Goal: Transaction & Acquisition: Book appointment/travel/reservation

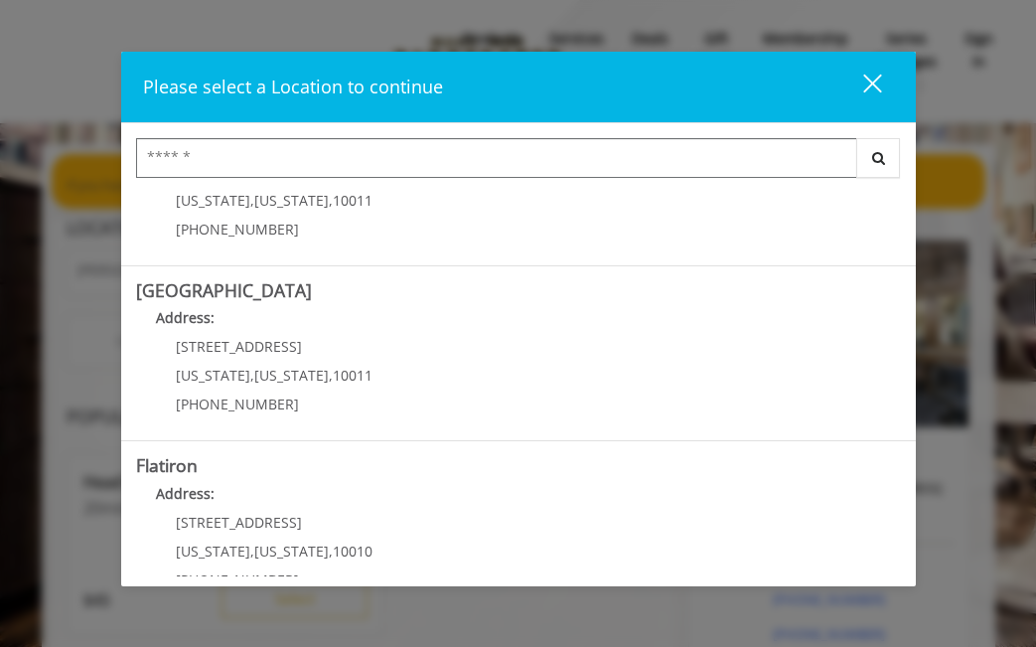
scroll to position [280, 0]
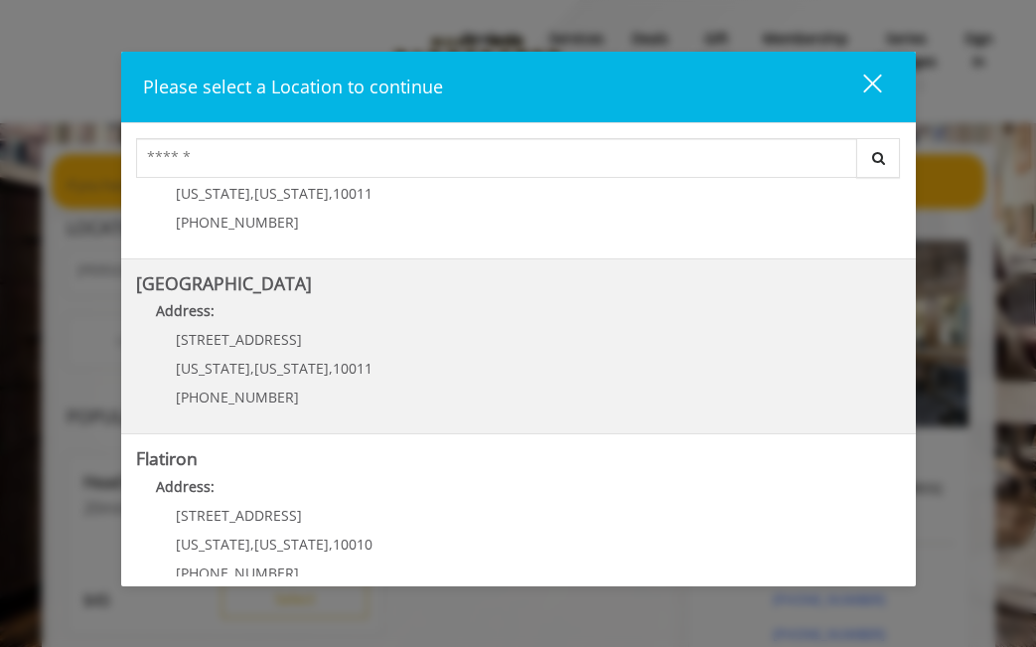
click at [610, 376] on Street "[GEOGRAPHIC_DATA] Address: [STREET_ADDRESS][US_STATE][US_STATE] (646) 850-0041" at bounding box center [518, 346] width 765 height 145
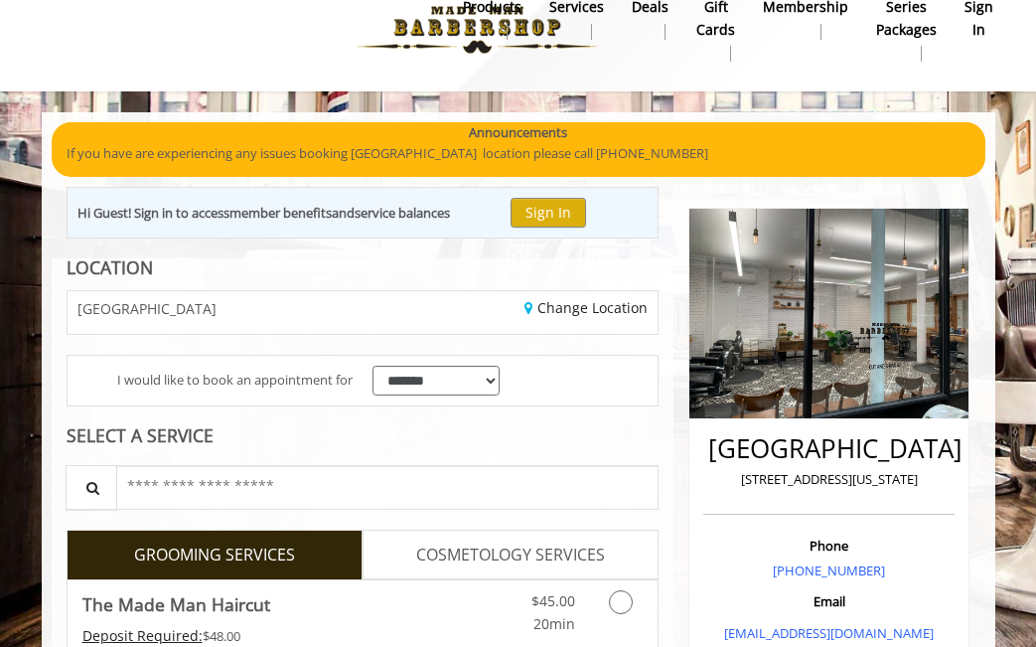
scroll to position [25, 0]
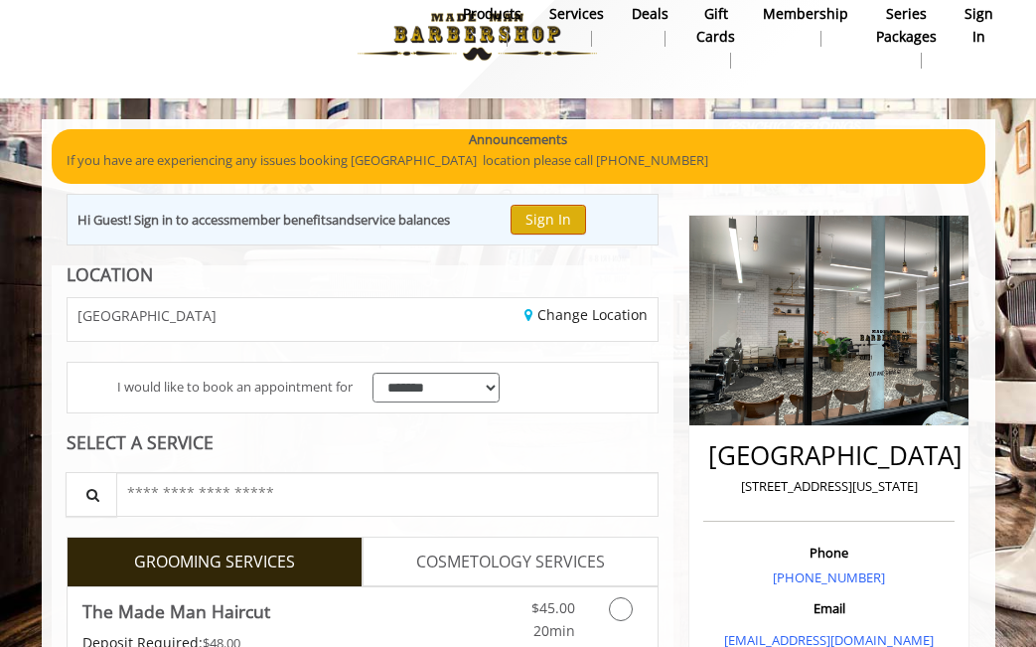
click at [557, 221] on button "Sign In" at bounding box center [549, 219] width 76 height 29
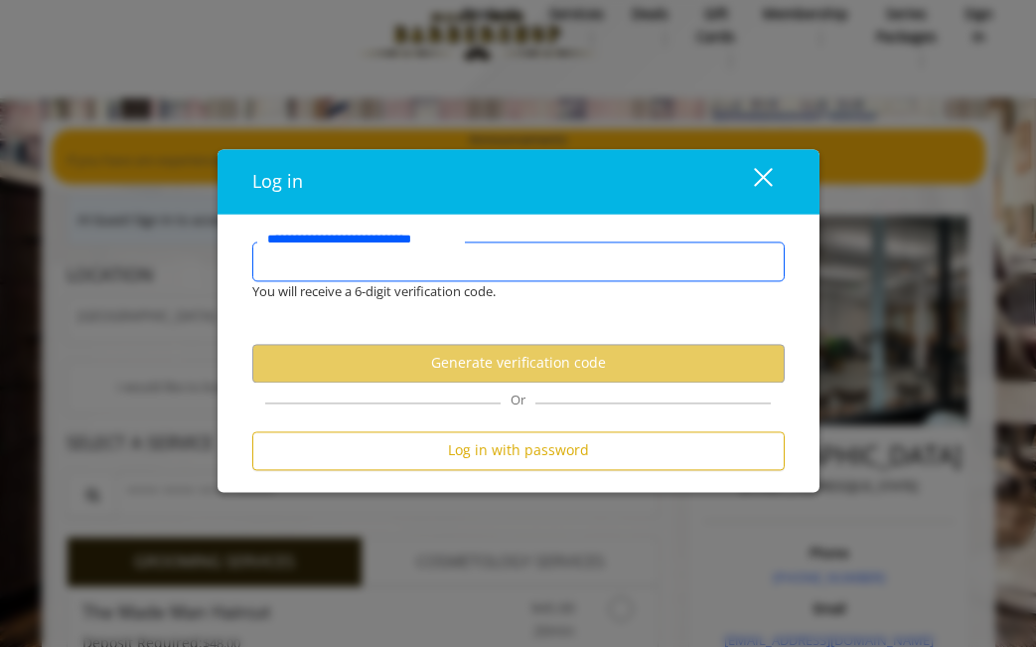
click at [480, 262] on input "**********" at bounding box center [518, 261] width 533 height 40
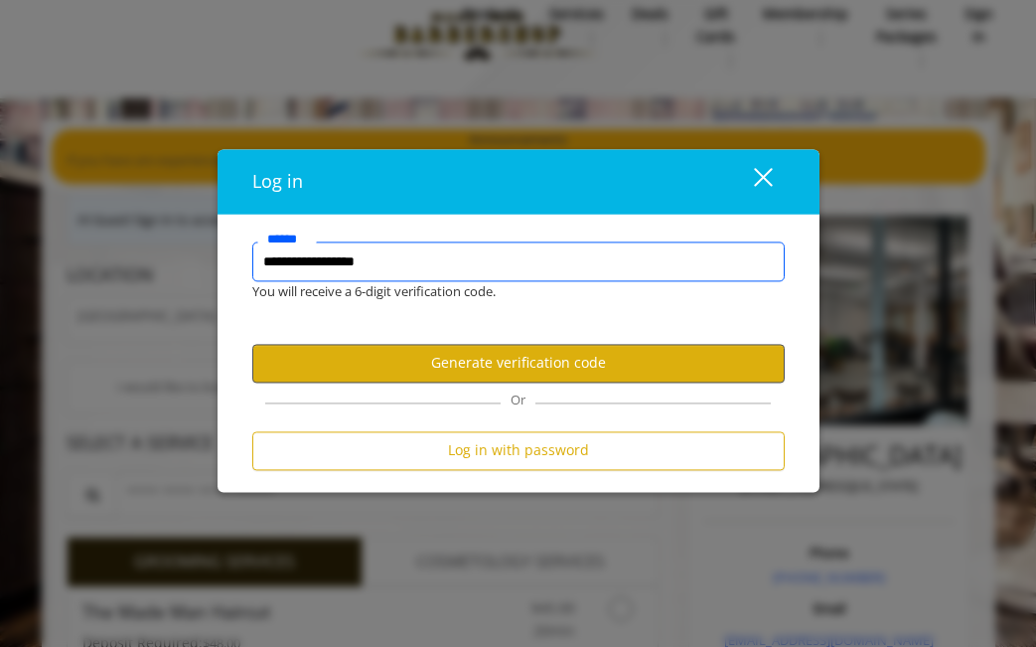
type input "**********"
click at [481, 364] on button "Generate verification code" at bounding box center [518, 363] width 533 height 39
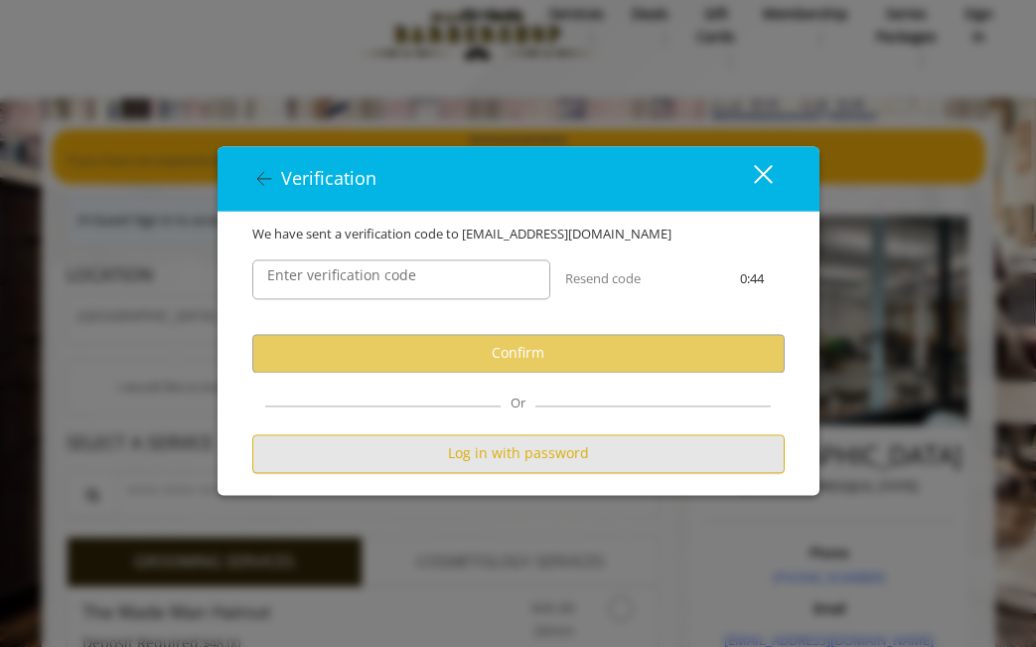
click at [578, 451] on button "Log in with password" at bounding box center [518, 453] width 533 height 39
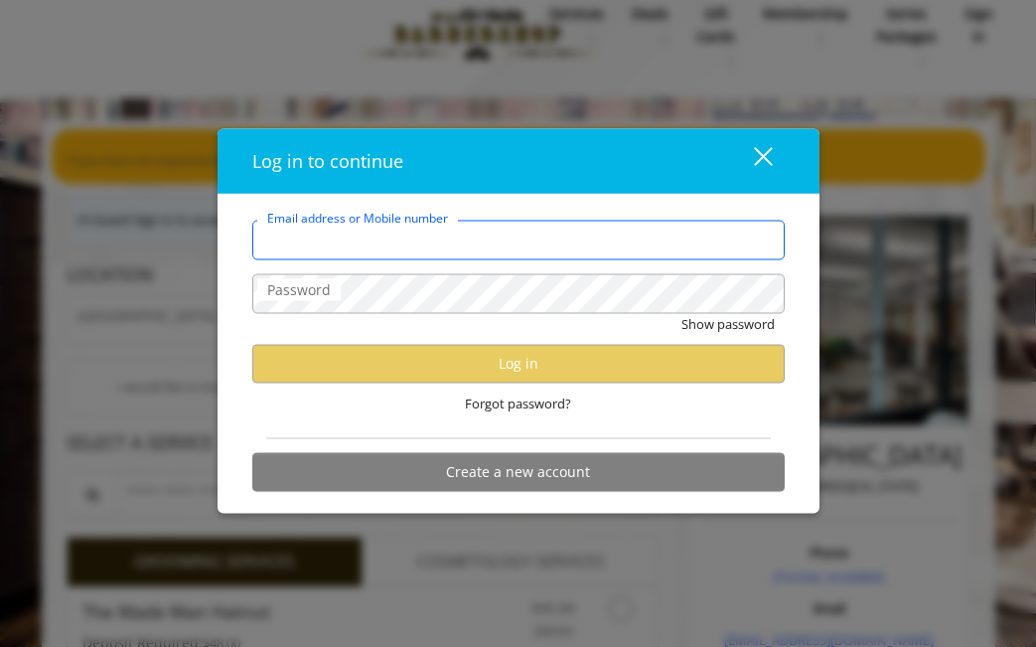
type input "**********"
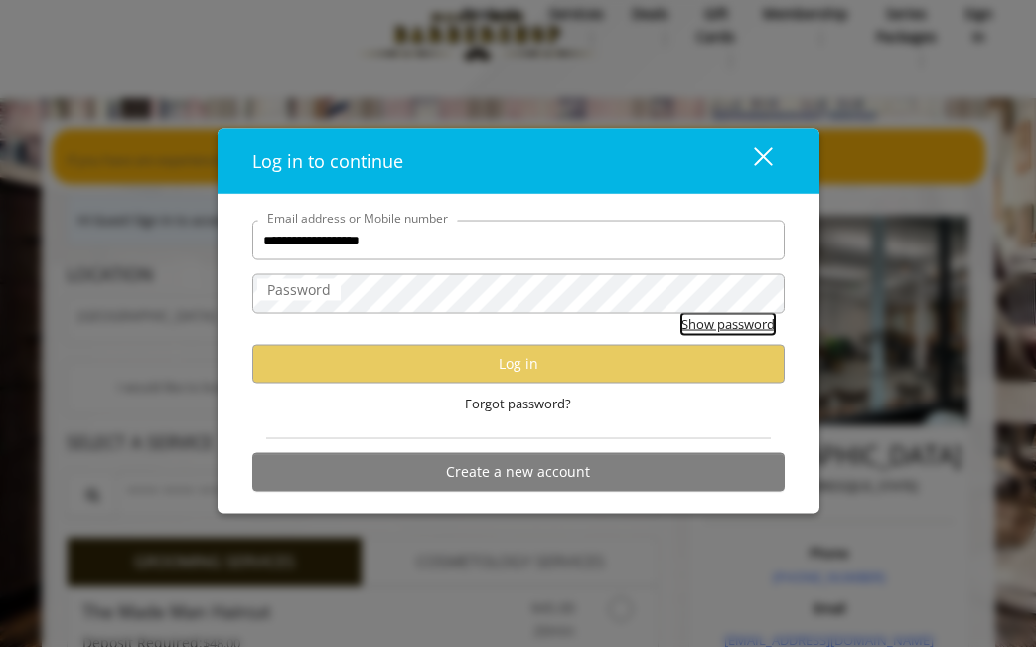
click at [706, 330] on button "Show password" at bounding box center [728, 324] width 93 height 21
click at [399, 551] on div "**********" at bounding box center [518, 323] width 1036 height 647
click at [763, 156] on div "close" at bounding box center [751, 161] width 40 height 30
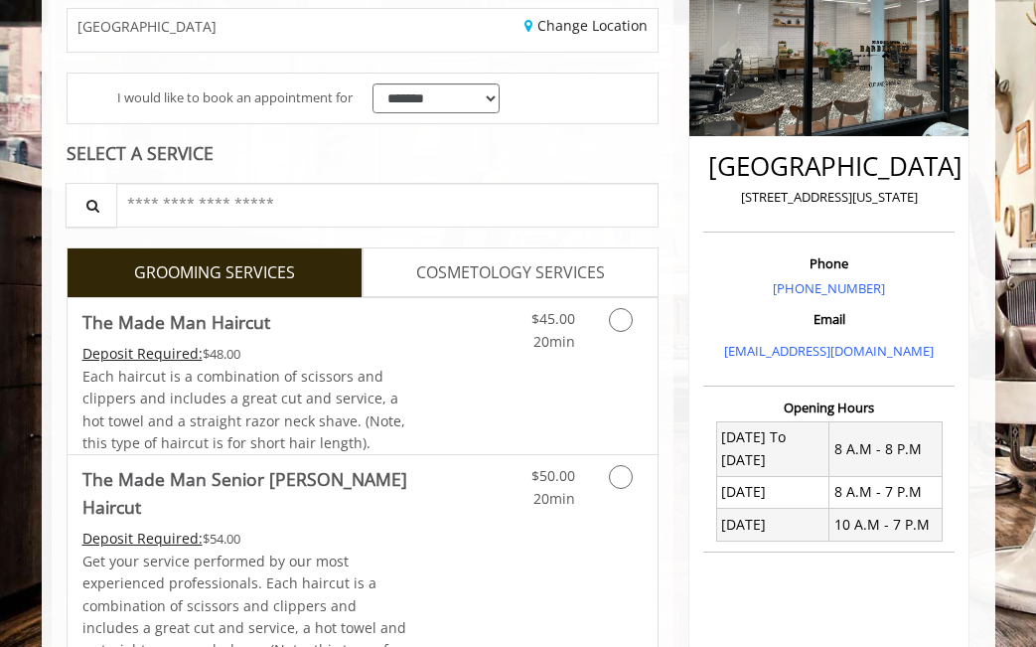
scroll to position [333, 0]
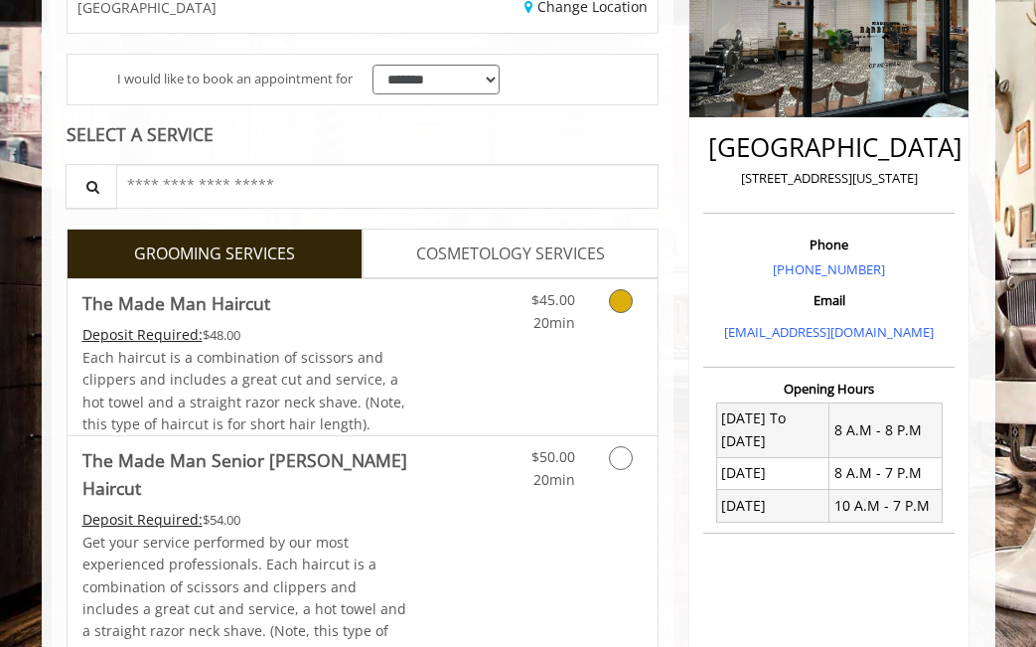
click at [611, 297] on icon "Grooming services" at bounding box center [621, 301] width 24 height 24
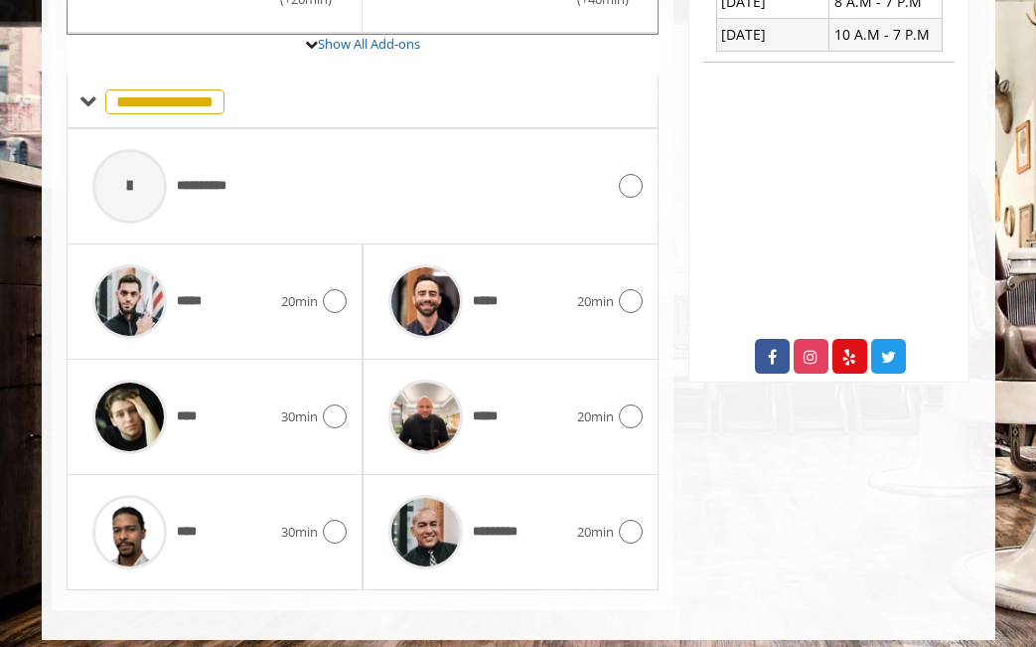
scroll to position [808, 0]
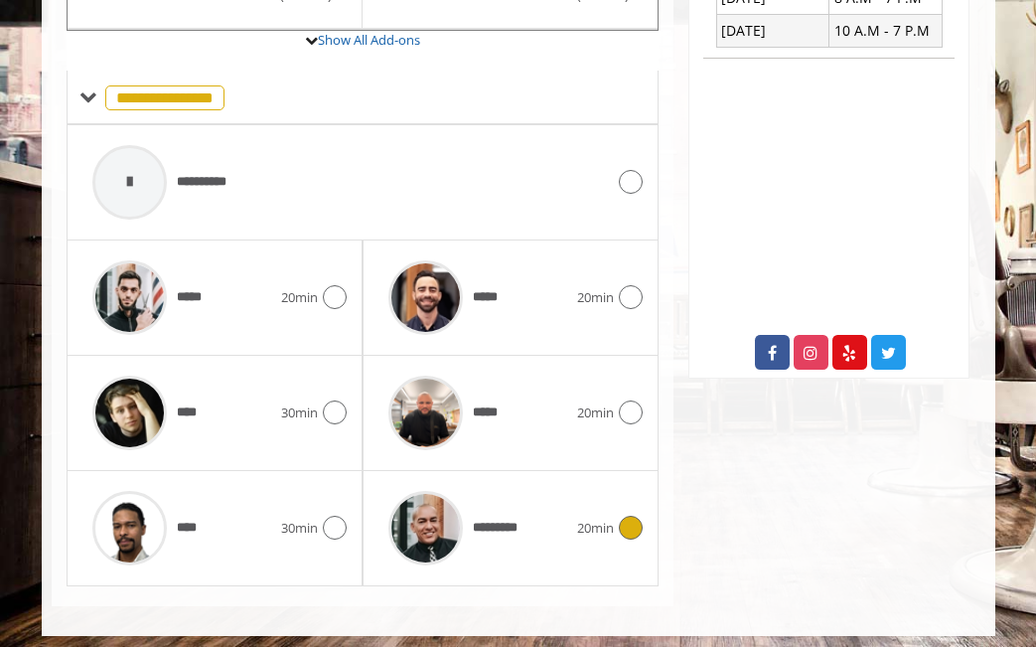
click at [630, 516] on icon at bounding box center [631, 528] width 24 height 24
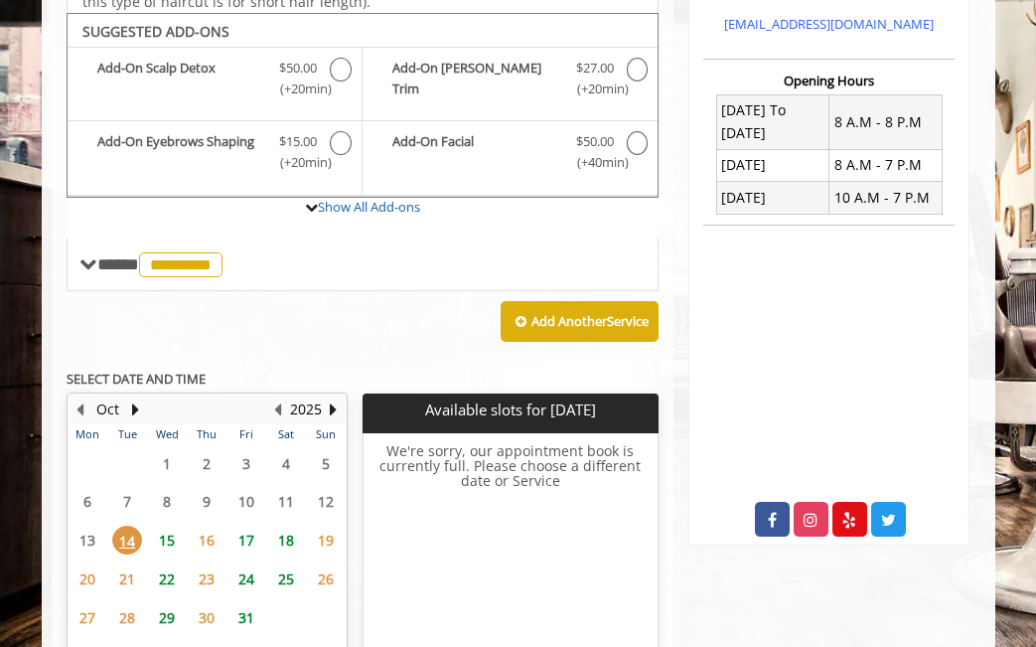
scroll to position [650, 0]
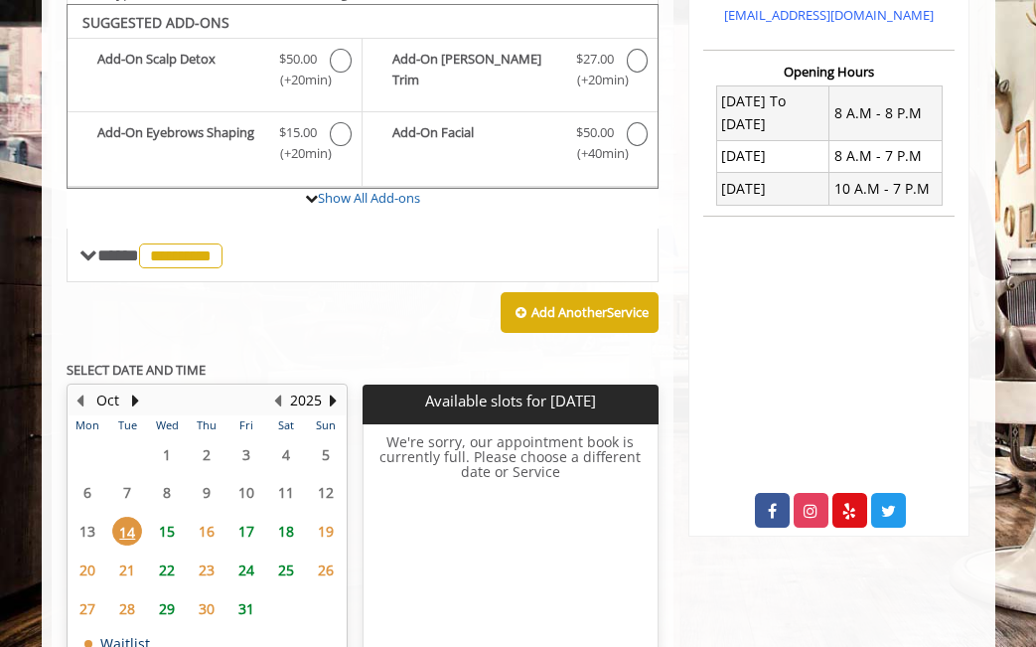
click at [169, 520] on span "15" at bounding box center [167, 531] width 30 height 29
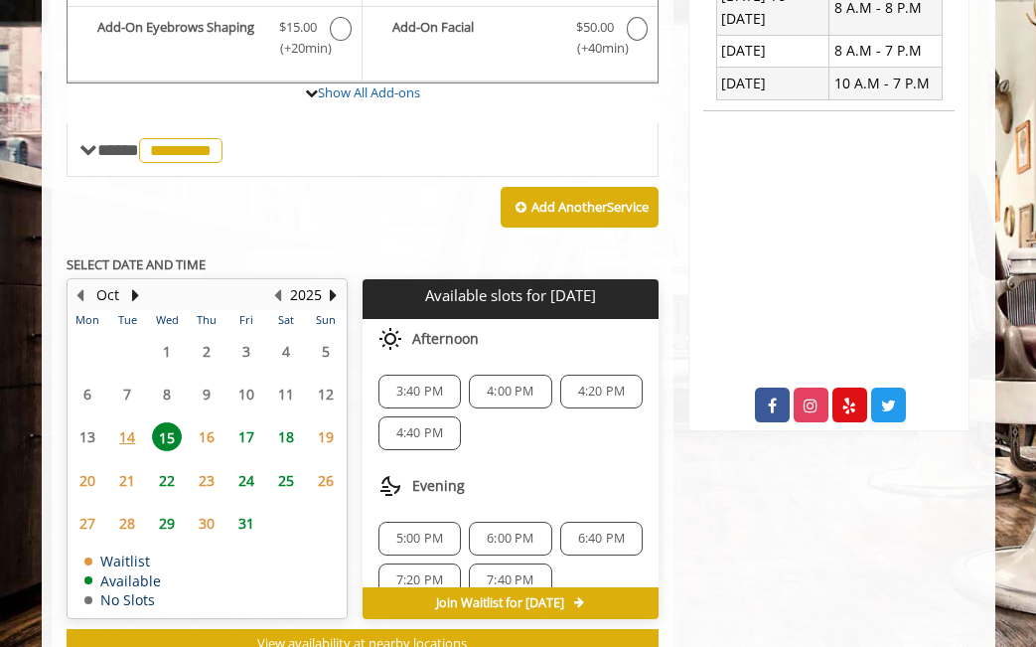
scroll to position [815, 0]
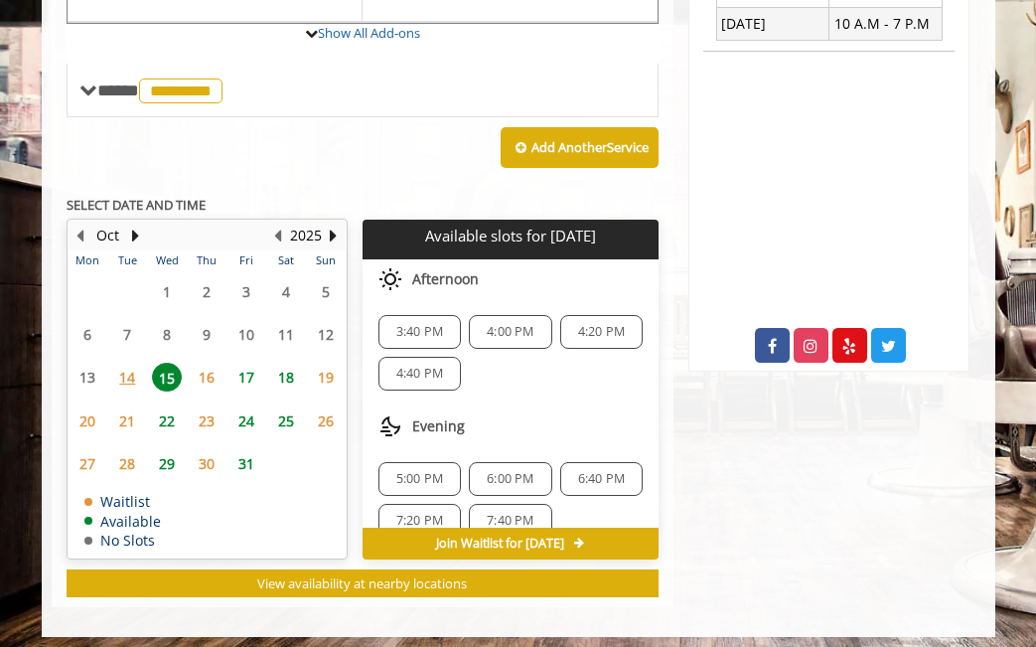
click at [408, 471] on span "5:00 PM" at bounding box center [419, 479] width 47 height 16
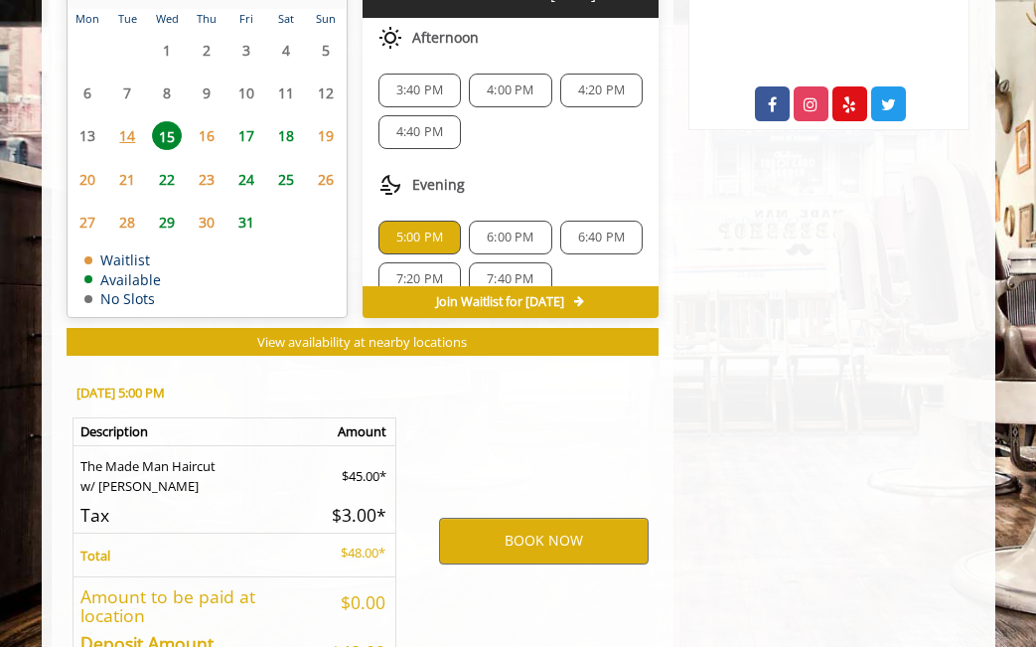
scroll to position [1178, 0]
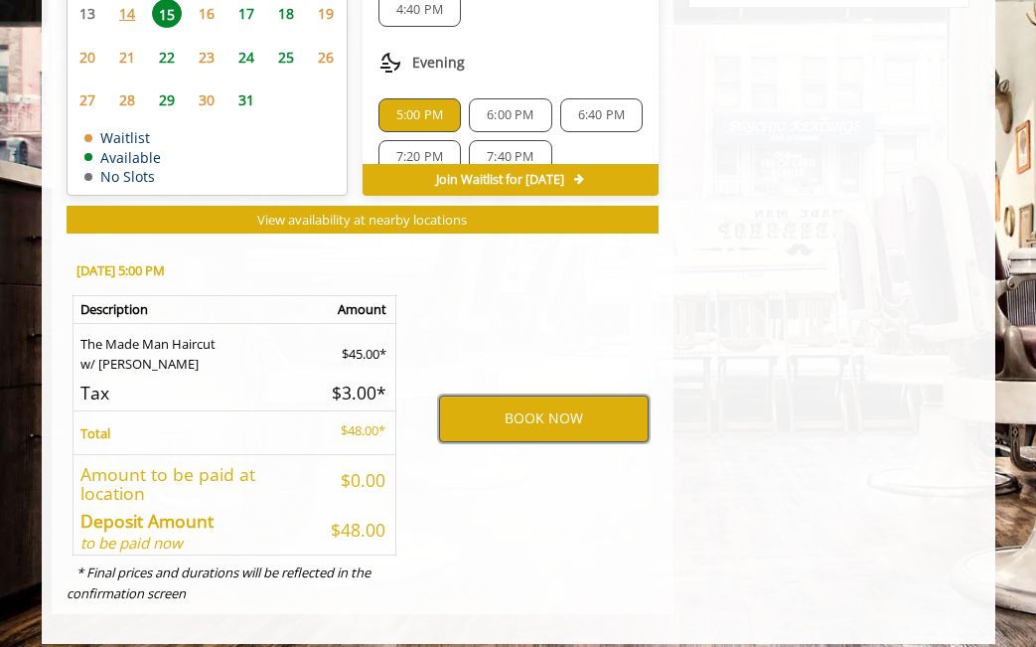
click at [474, 410] on button "BOOK NOW" at bounding box center [544, 418] width 210 height 46
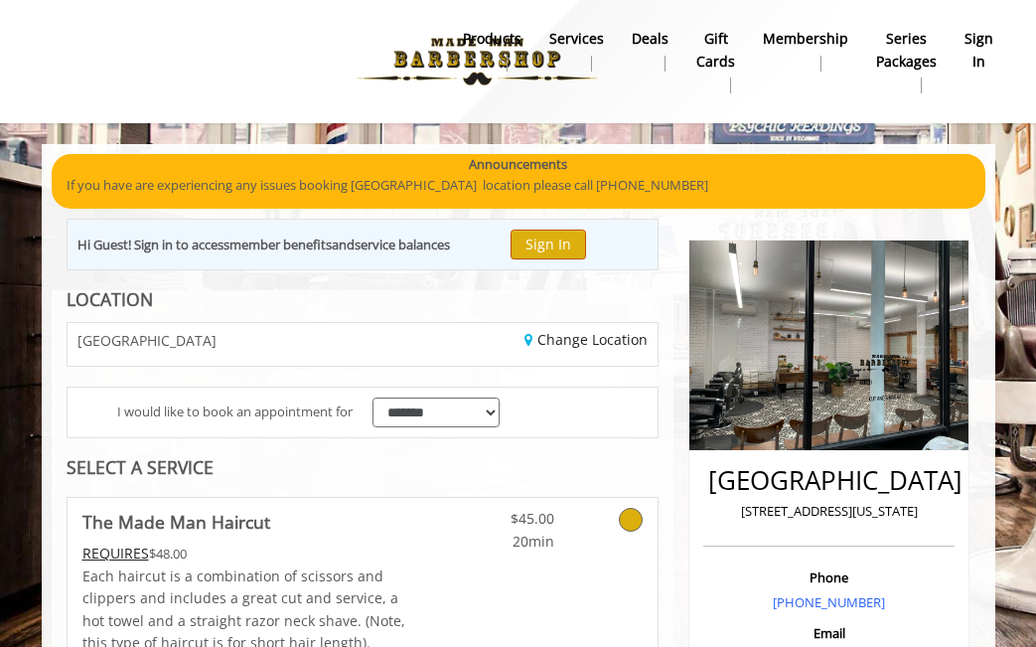
click at [568, 242] on button "Sign In" at bounding box center [549, 244] width 76 height 29
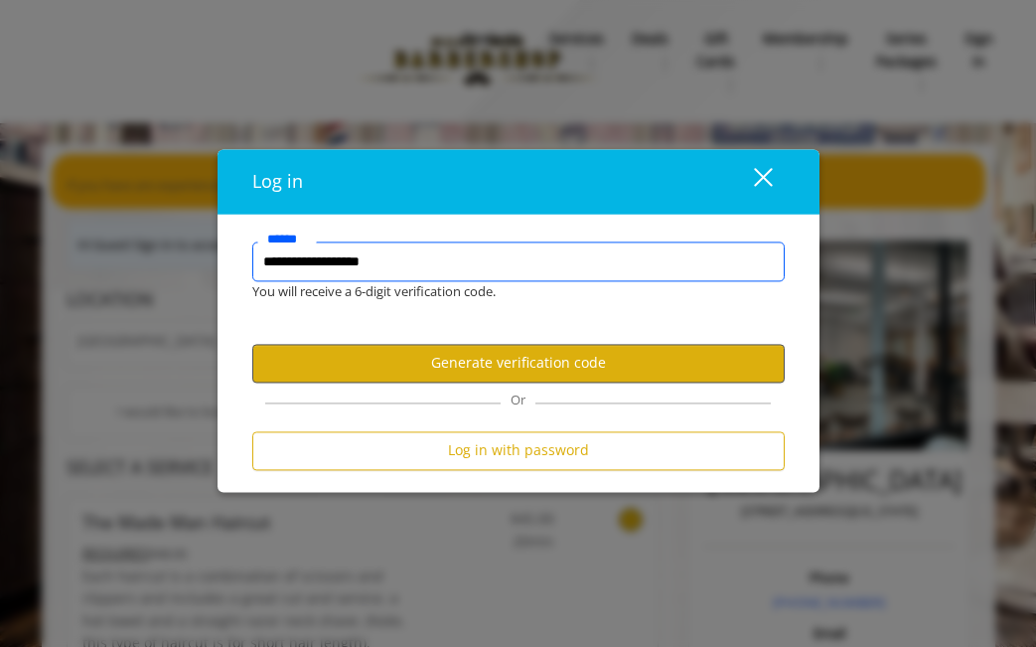
type input "**********"
click at [448, 367] on button "Generate verification code" at bounding box center [518, 363] width 533 height 39
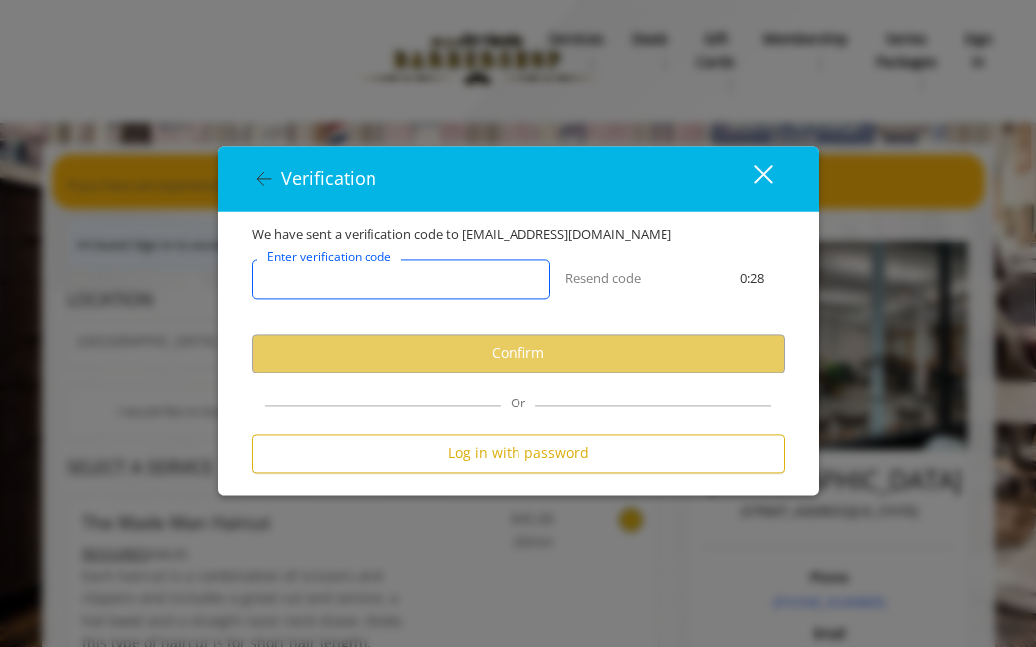
click at [485, 274] on input "Enter verification code" at bounding box center [401, 279] width 298 height 40
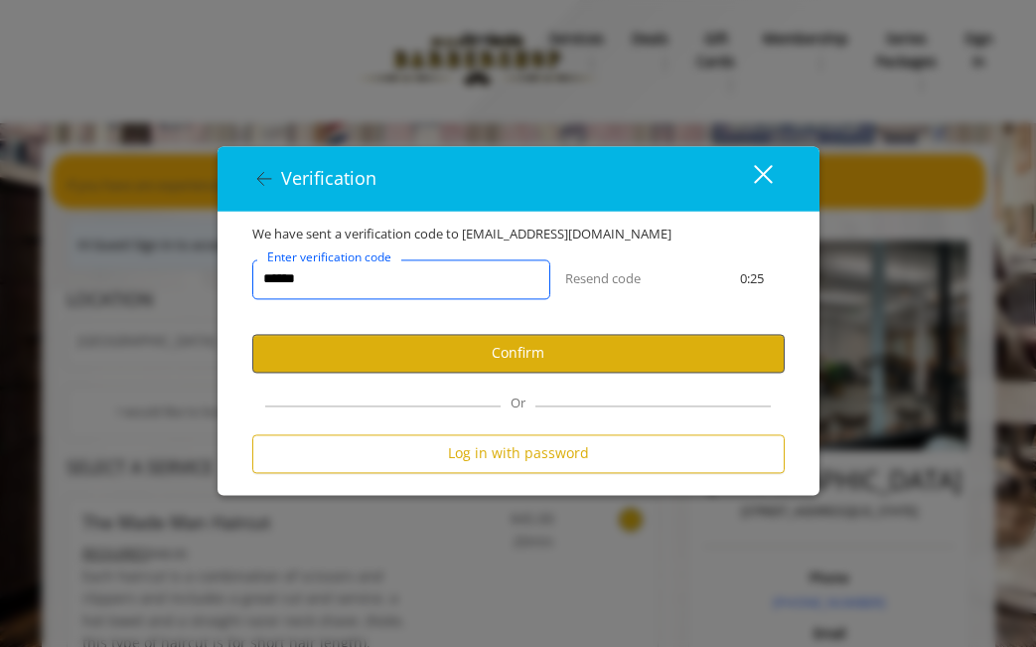
type input "******"
click at [402, 357] on button "Confirm" at bounding box center [518, 353] width 533 height 39
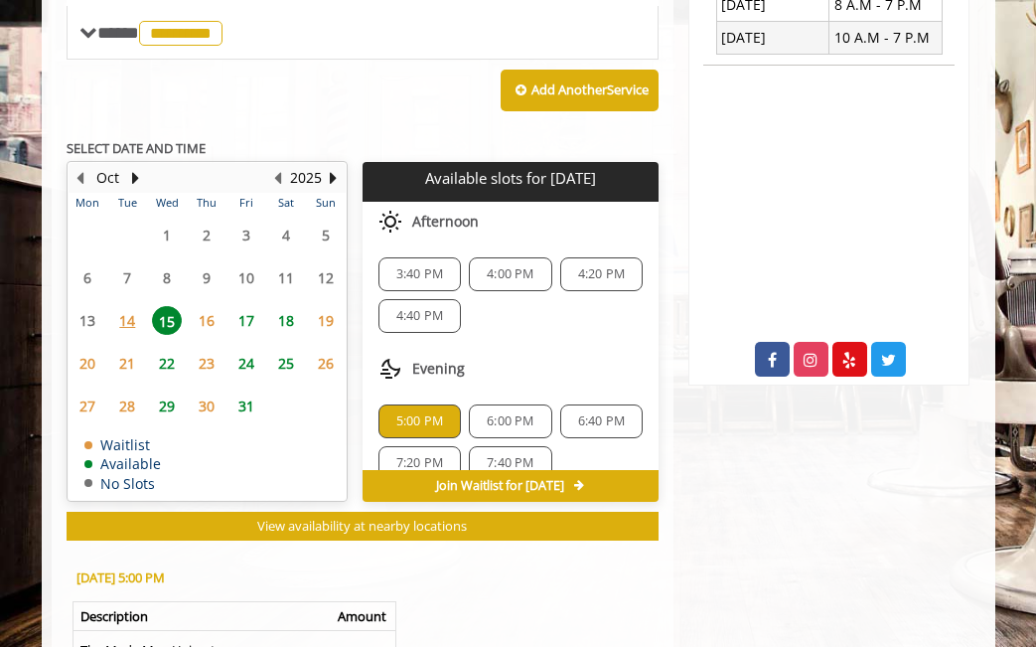
scroll to position [1108, 0]
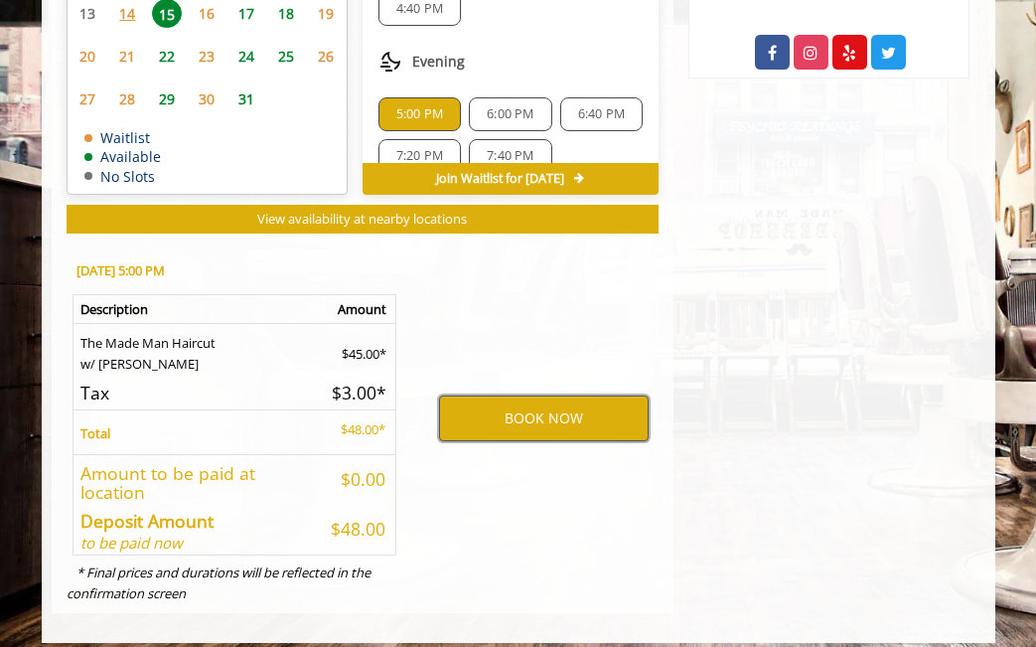
click at [583, 395] on button "BOOK NOW" at bounding box center [544, 418] width 210 height 46
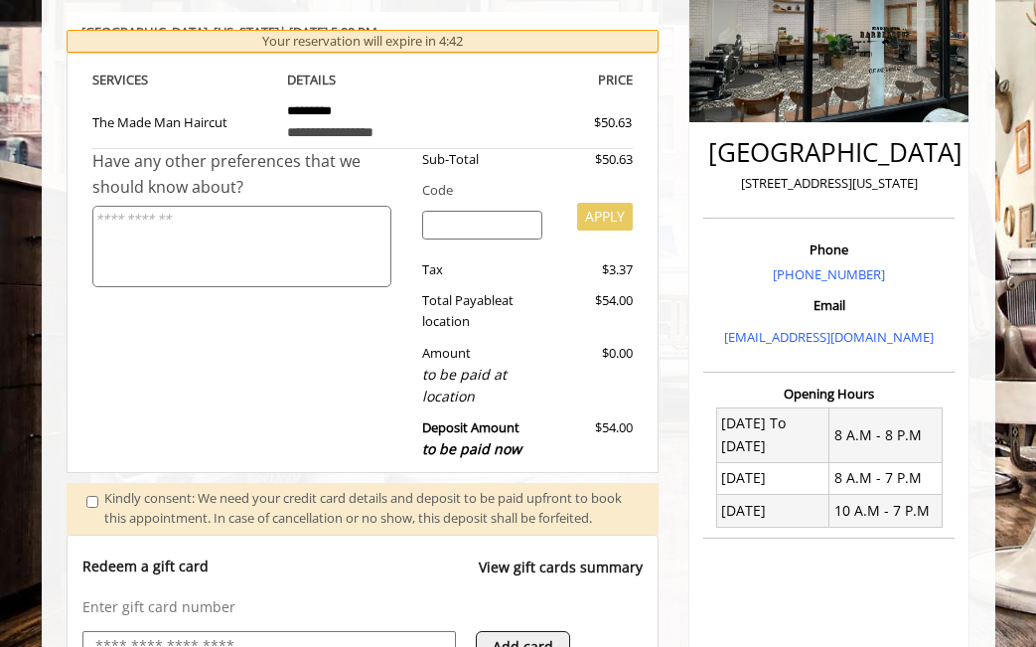
scroll to position [509, 0]
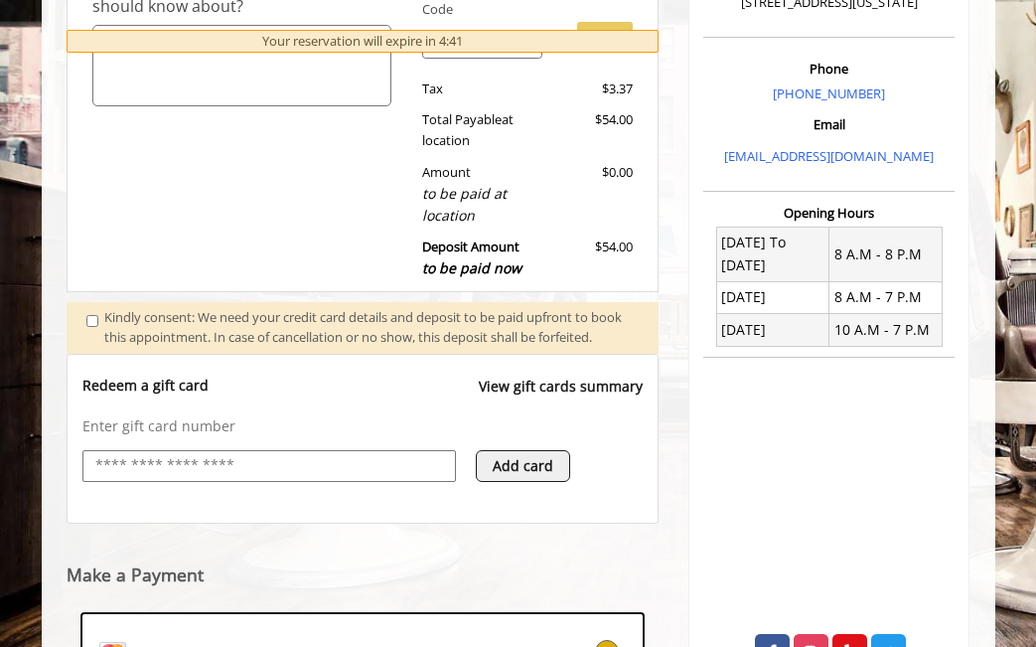
click at [181, 473] on input "text" at bounding box center [269, 466] width 352 height 24
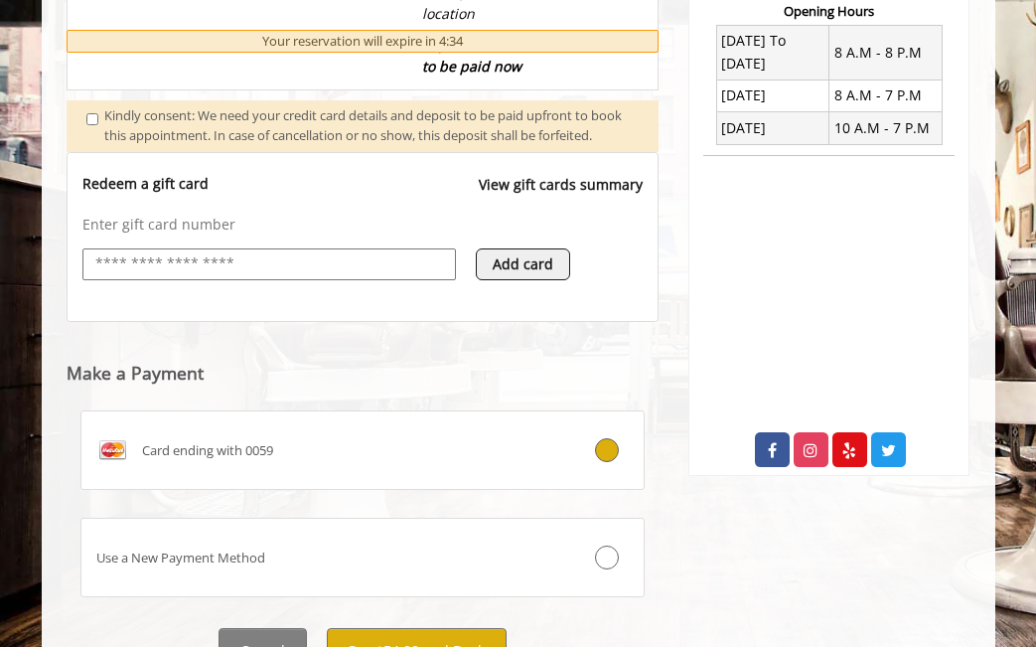
scroll to position [789, 0]
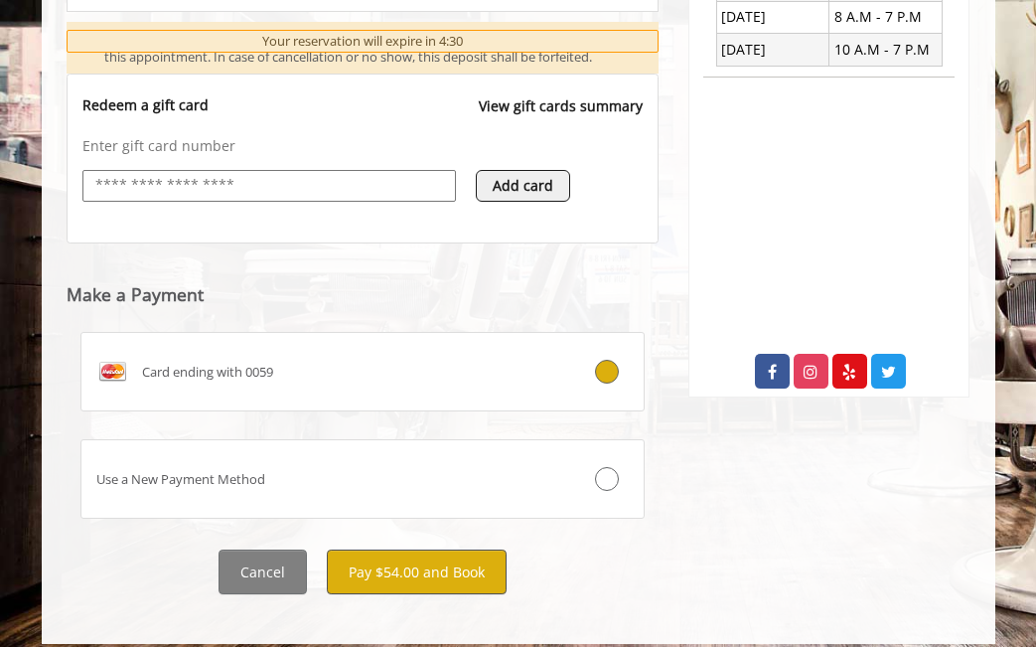
click at [447, 579] on button "Pay $54.00 and Book" at bounding box center [417, 571] width 180 height 45
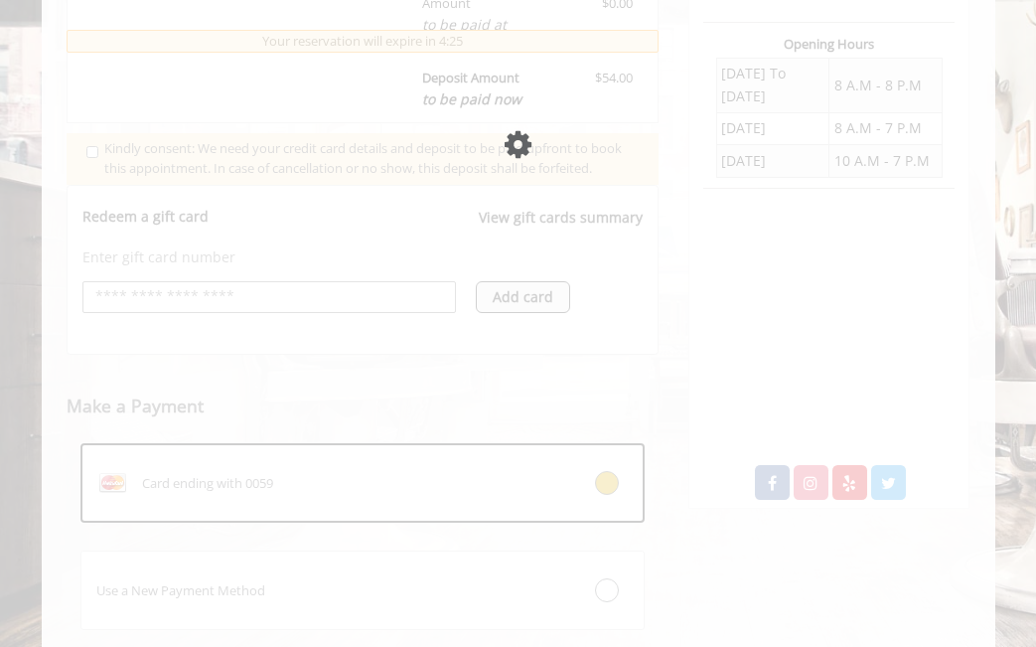
scroll to position [652, 0]
